Goal: Task Accomplishment & Management: Use online tool/utility

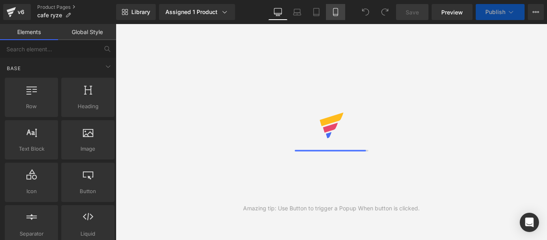
click at [339, 9] on icon at bounding box center [335, 12] width 8 height 8
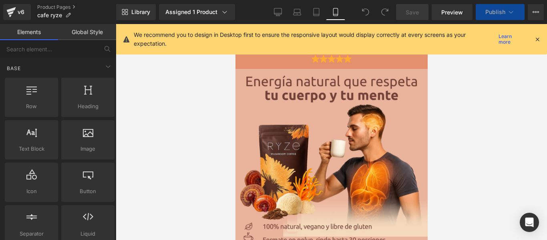
click at [531, 37] on div "We recommend you to design in Desktop first to ensure the responsive layout wou…" at bounding box center [334, 39] width 400 height 18
click at [535, 37] on icon at bounding box center [537, 39] width 7 height 7
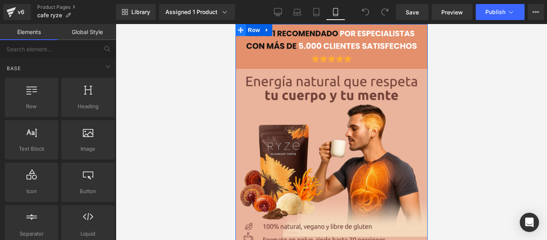
click at [239, 32] on icon at bounding box center [240, 30] width 6 height 6
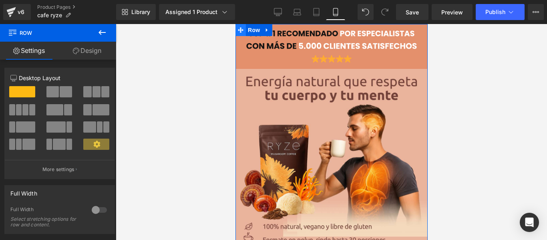
click at [240, 26] on span at bounding box center [240, 30] width 10 height 12
click at [249, 30] on span "Row" at bounding box center [253, 30] width 16 height 12
click at [80, 50] on link "Design" at bounding box center [87, 51] width 58 height 18
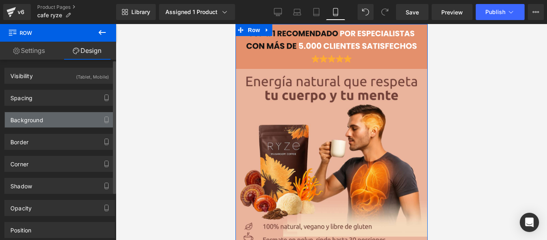
click at [42, 118] on div "Background" at bounding box center [26, 117] width 33 height 11
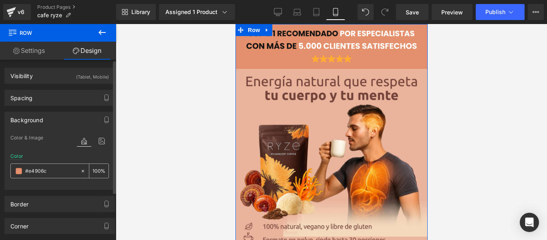
click at [45, 170] on input "text" at bounding box center [50, 171] width 51 height 9
click at [44, 171] on input "text" at bounding box center [50, 171] width 51 height 9
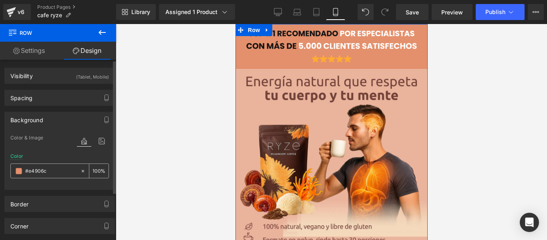
paste input "bb49d"
type input "#ebb49d"
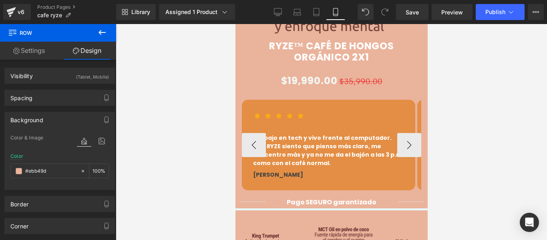
scroll to position [601, 0]
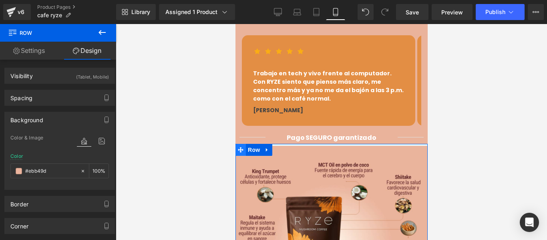
drag, startPoint x: 240, startPoint y: 132, endPoint x: 450, endPoint y: 145, distance: 210.2
click at [240, 147] on icon at bounding box center [240, 150] width 6 height 6
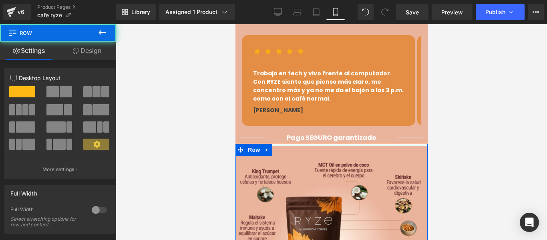
click at [91, 56] on link "Design" at bounding box center [87, 51] width 58 height 18
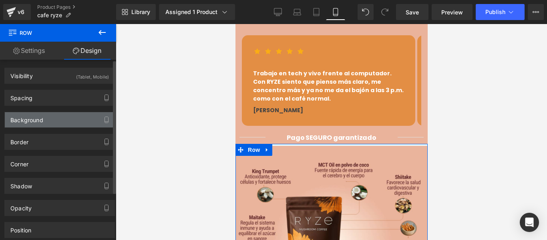
click at [23, 119] on div "Background" at bounding box center [26, 117] width 33 height 11
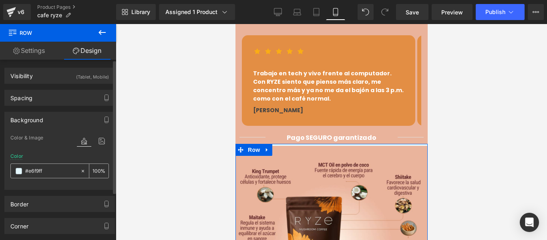
click at [32, 173] on input "text" at bounding box center [50, 171] width 51 height 9
paste input "bb49d"
type input "#ebb49d"
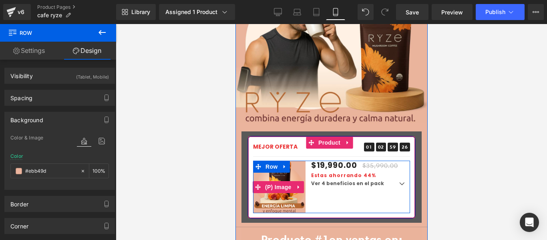
scroll to position [1201, 0]
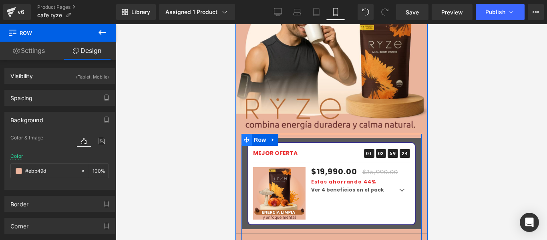
click at [247, 137] on icon at bounding box center [246, 140] width 6 height 6
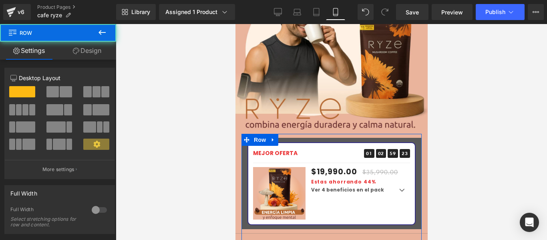
click at [90, 52] on link "Design" at bounding box center [87, 51] width 58 height 18
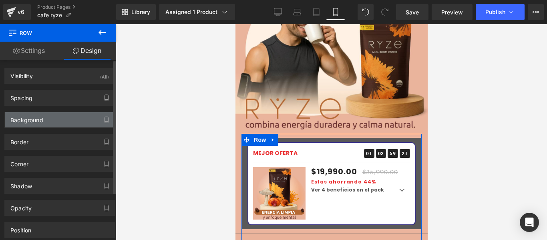
click at [32, 119] on div "Background" at bounding box center [26, 117] width 33 height 11
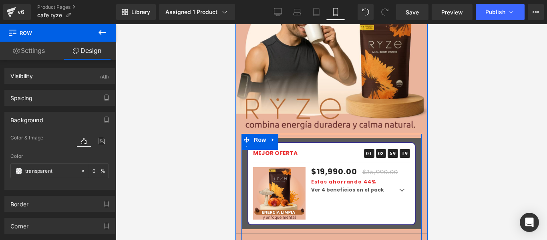
click at [245, 142] on div "MEJOR OFERTA Text Block 01 Days 02 Hours 59 Minutes 19 Seconds Countdown Timer …" at bounding box center [331, 183] width 180 height 83
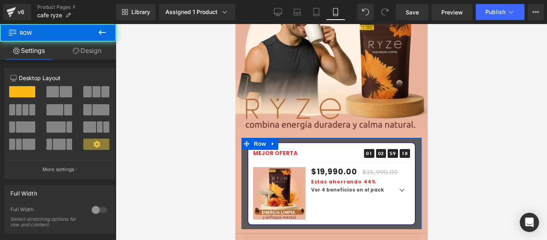
click at [101, 50] on link "Design" at bounding box center [87, 51] width 58 height 18
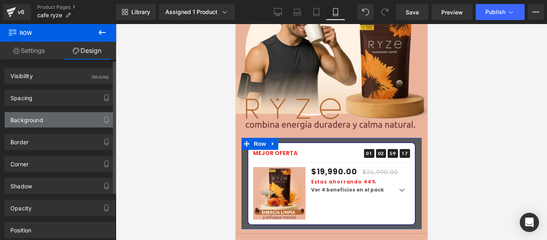
click at [46, 121] on div "Background" at bounding box center [60, 119] width 110 height 15
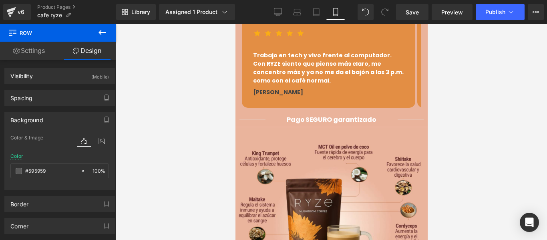
scroll to position [721, 0]
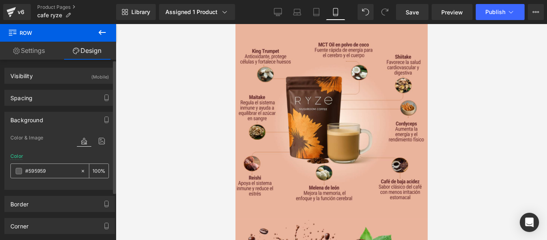
click at [43, 167] on input "#595959" at bounding box center [50, 171] width 51 height 9
paste input "36190b"
type input "#36190b"
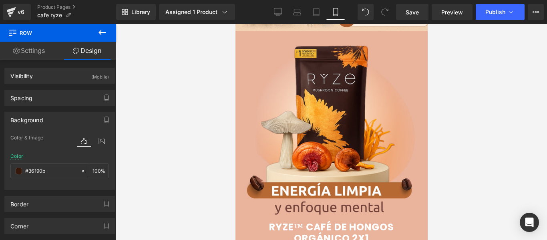
scroll to position [555, 0]
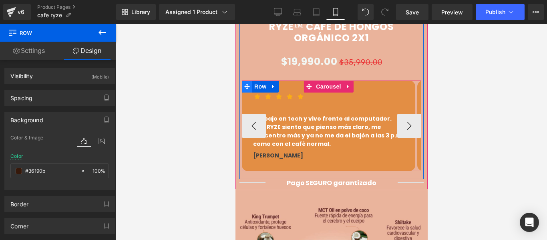
click at [246, 84] on icon at bounding box center [247, 87] width 6 height 6
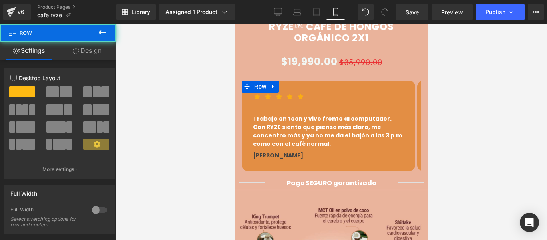
click at [84, 43] on link "Design" at bounding box center [87, 51] width 58 height 18
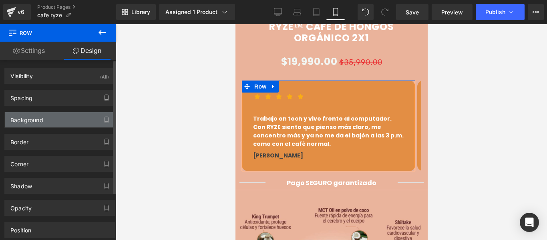
click at [22, 123] on div "Background" at bounding box center [26, 117] width 33 height 11
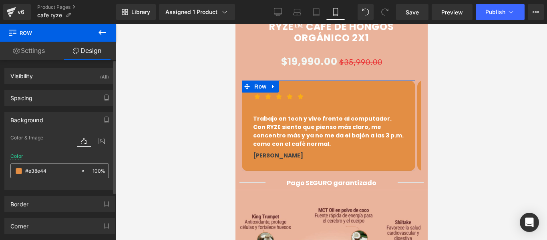
click at [51, 168] on input "#e38e44" at bounding box center [50, 171] width 51 height 9
paste input "36190b"
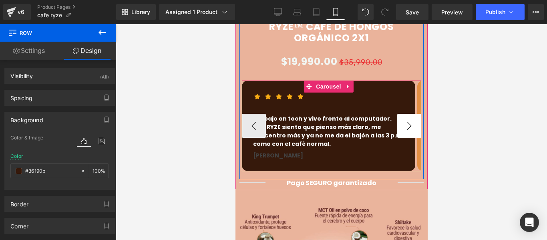
type input "#36190b"
click at [403, 114] on button "›" at bounding box center [409, 126] width 24 height 24
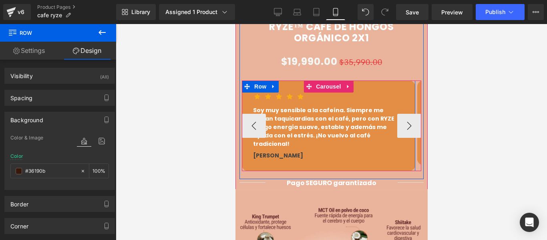
click at [292, 80] on div "Icon Icon Icon Icon Icon Icon List Hoz Soy muy sensible a la cafeína. Siempre m…" at bounding box center [327, 125] width 173 height 90
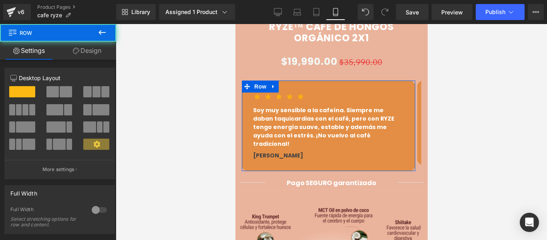
click at [99, 55] on link "Design" at bounding box center [87, 51] width 58 height 18
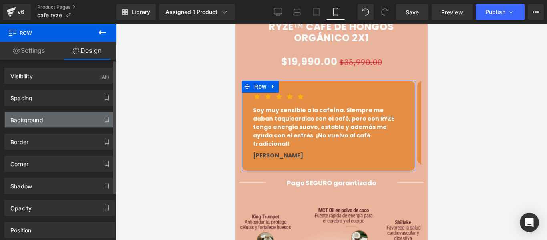
click at [44, 126] on div "Background" at bounding box center [60, 119] width 110 height 15
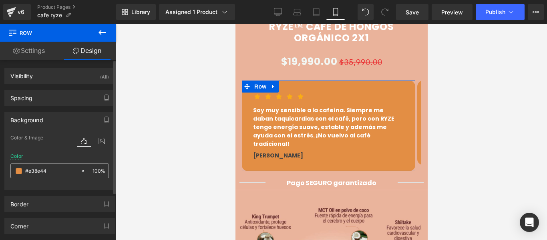
click at [50, 169] on input "#e38e44" at bounding box center [50, 171] width 51 height 9
paste input "36190b"
type input "#36190b"
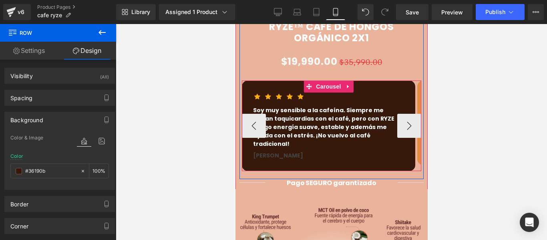
click at [404, 123] on div "Icon Icon Icon Icon Icon Icon List Hoz Soy muy sensible a la cafeína. Siempre m…" at bounding box center [327, 125] width 173 height 90
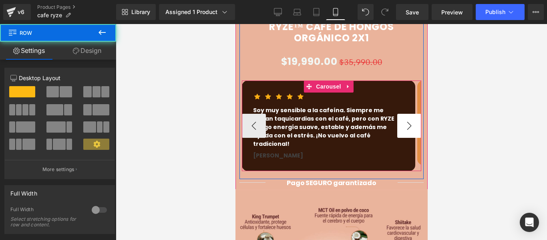
click at [407, 114] on button "›" at bounding box center [409, 126] width 24 height 24
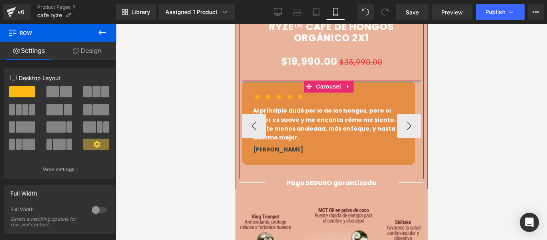
click at [375, 80] on div at bounding box center [330, 81] width 179 height 2
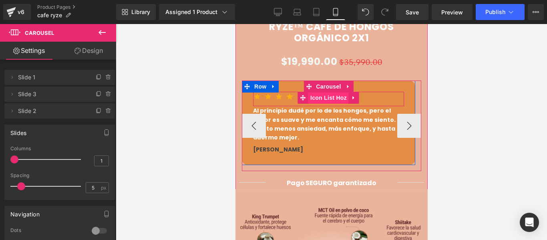
drag, startPoint x: 316, startPoint y: 88, endPoint x: 321, endPoint y: 90, distance: 4.6
click at [317, 92] on span "Icon List Hoz" at bounding box center [328, 98] width 40 height 12
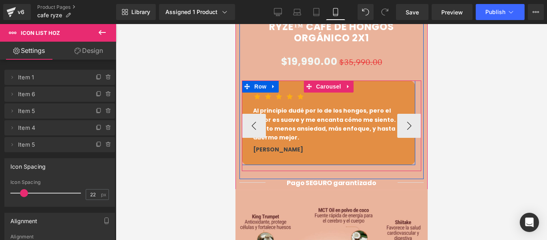
click at [243, 80] on div at bounding box center [242, 125] width 2 height 90
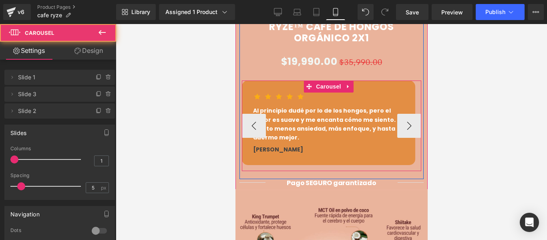
click at [255, 82] on span "Row" at bounding box center [259, 87] width 13 height 10
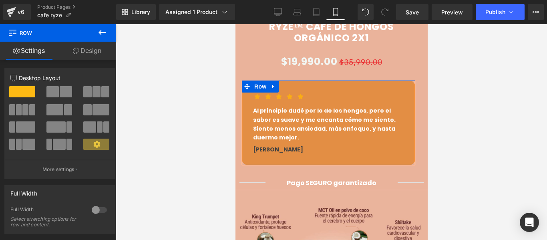
click at [89, 53] on link "Design" at bounding box center [87, 51] width 58 height 18
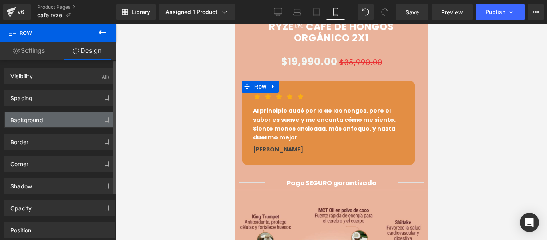
click at [40, 119] on div "Background" at bounding box center [26, 117] width 33 height 11
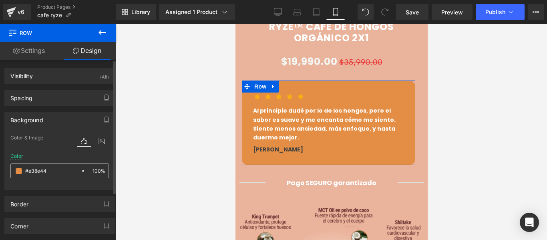
click at [46, 173] on input "text" at bounding box center [50, 171] width 51 height 9
paste input "36190b"
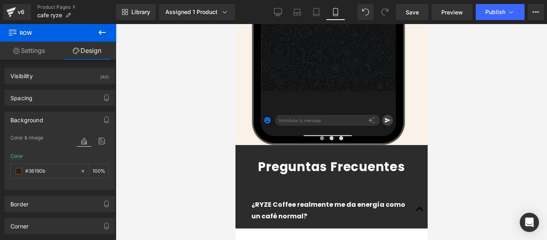
scroll to position [2197, 0]
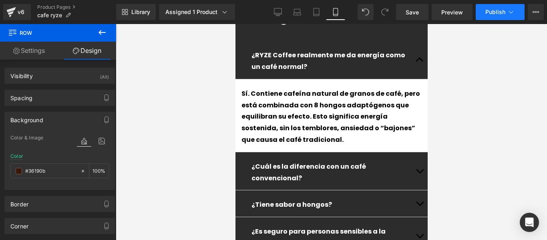
type input "#36190b"
click at [506, 6] on button "Publish" at bounding box center [500, 12] width 49 height 16
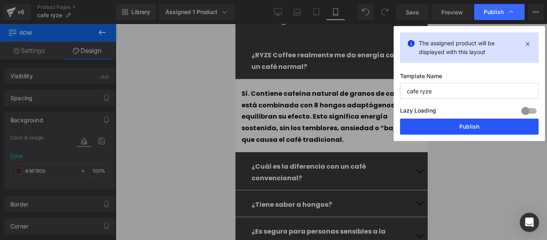
click at [436, 126] on button "Publish" at bounding box center [469, 127] width 139 height 16
